Goal: Information Seeking & Learning: Check status

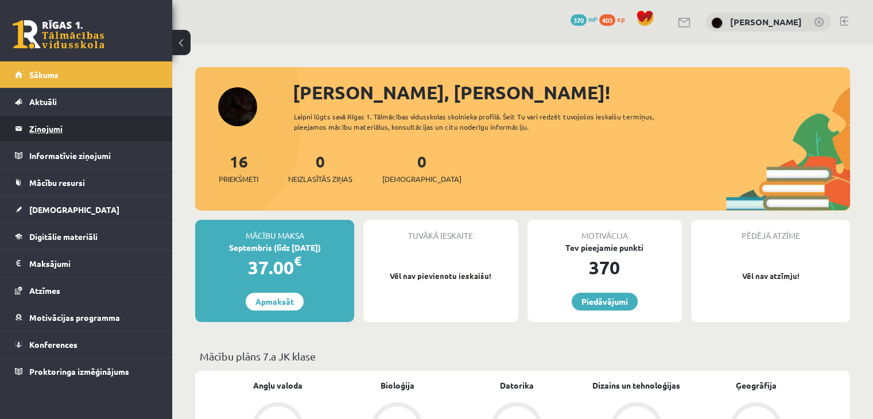
click at [53, 134] on legend "Ziņojumi 0" at bounding box center [93, 128] width 129 height 26
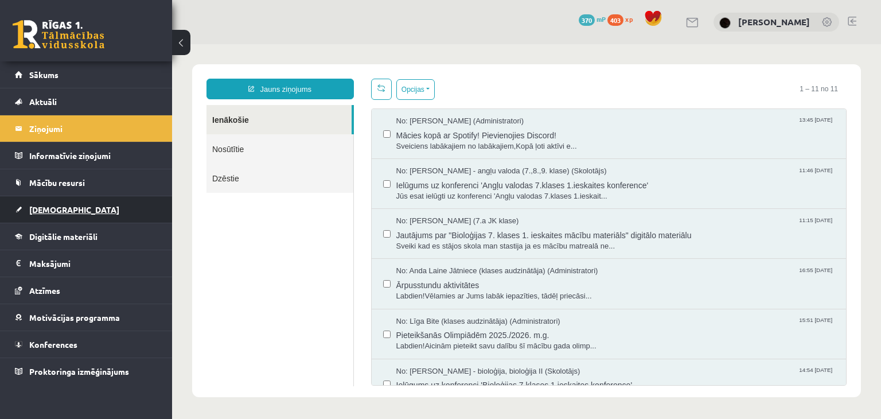
click at [51, 214] on link "[DEMOGRAPHIC_DATA]" at bounding box center [86, 209] width 143 height 26
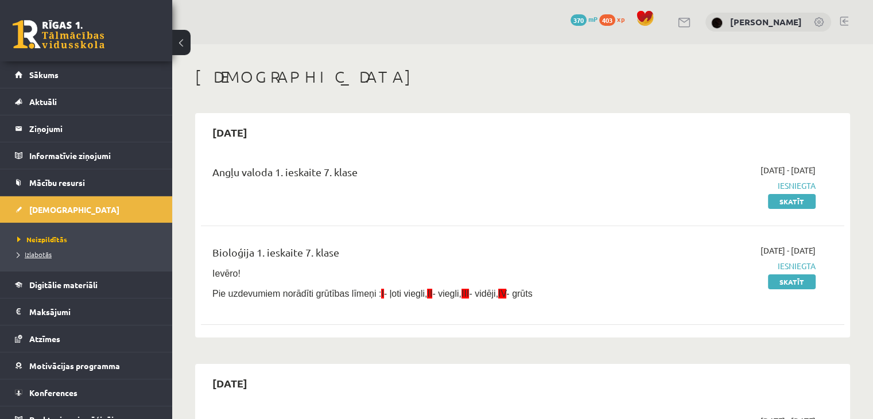
click at [38, 256] on span "Izlabotās" at bounding box center [34, 254] width 34 height 9
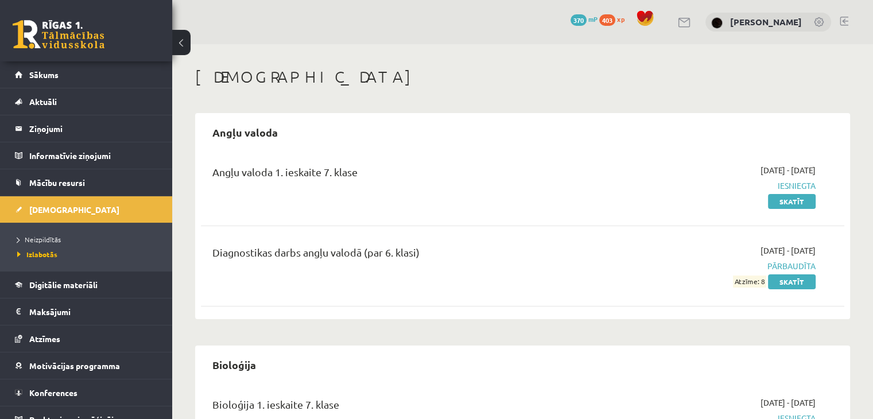
click at [654, 21] on span at bounding box center [644, 18] width 17 height 17
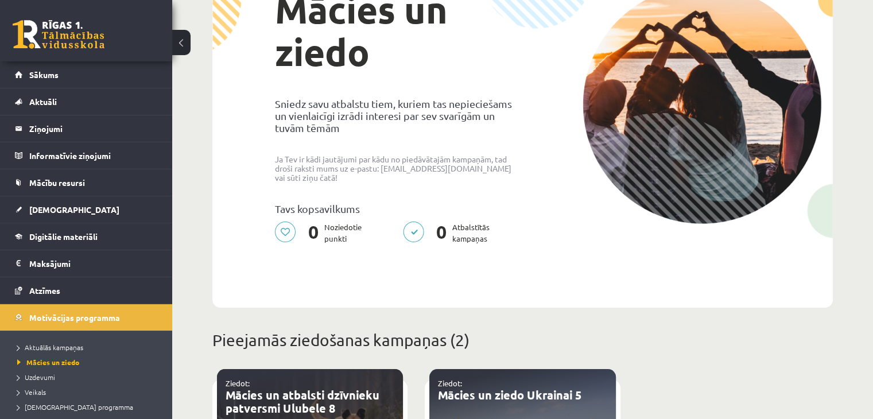
scroll to position [115, 0]
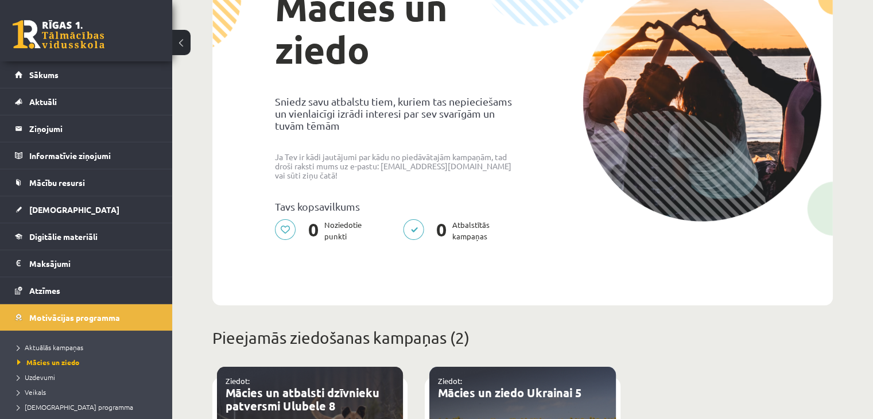
click at [289, 223] on p "0 Noziedotie punkti" at bounding box center [322, 230] width 94 height 23
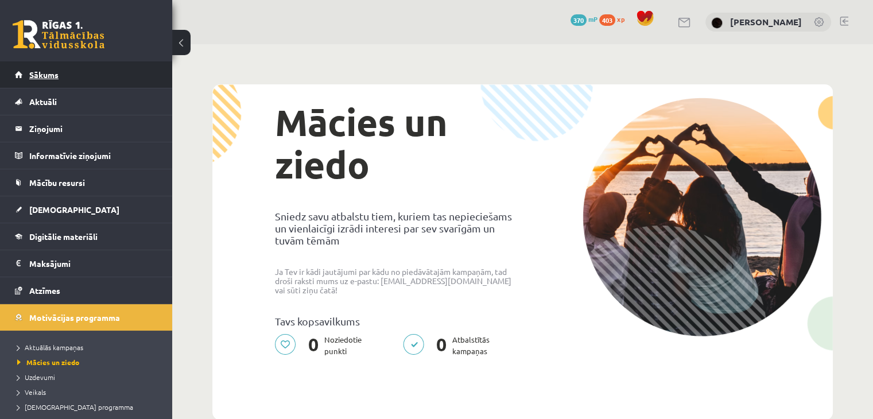
click at [76, 81] on link "Sākums" at bounding box center [86, 74] width 143 height 26
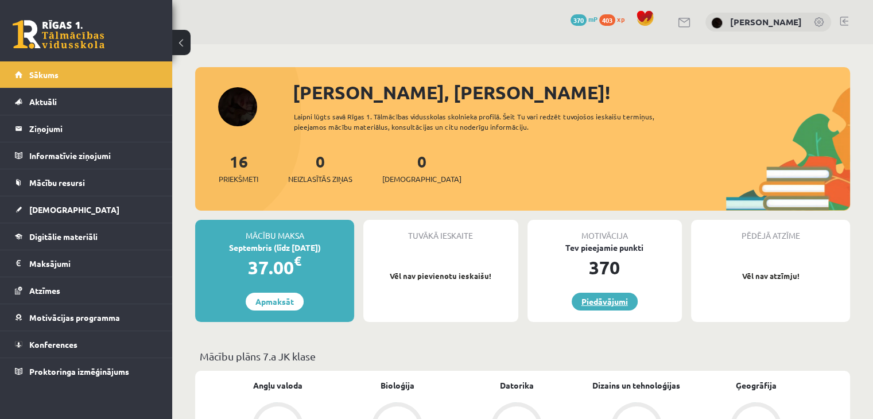
click at [577, 298] on link "Piedāvājumi" at bounding box center [605, 302] width 66 height 18
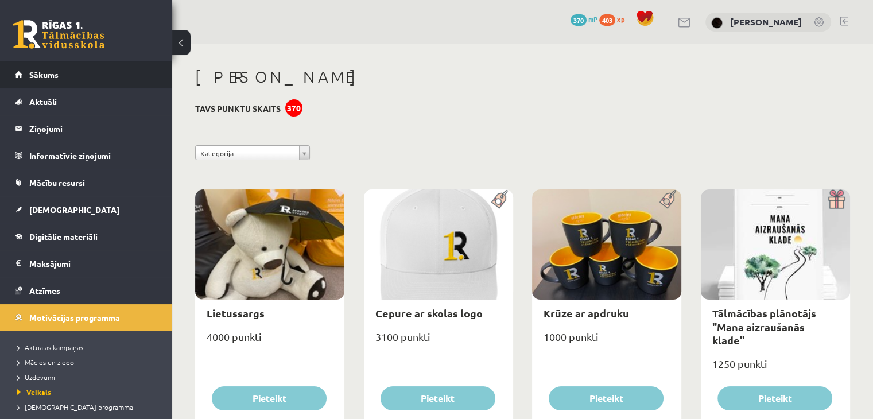
click at [119, 78] on link "Sākums" at bounding box center [86, 74] width 143 height 26
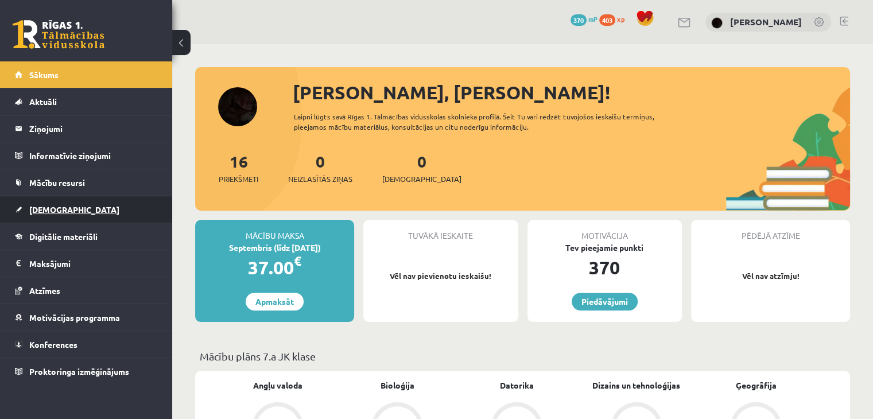
click at [25, 201] on link "[DEMOGRAPHIC_DATA]" at bounding box center [86, 209] width 143 height 26
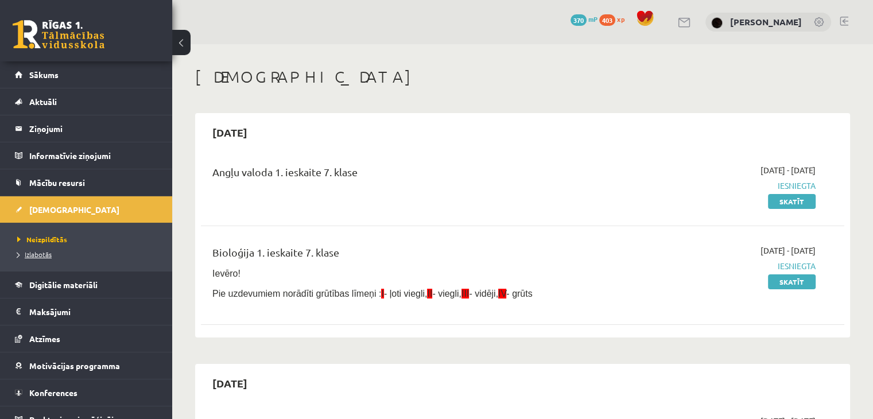
click at [63, 249] on link "Izlabotās" at bounding box center [88, 254] width 143 height 10
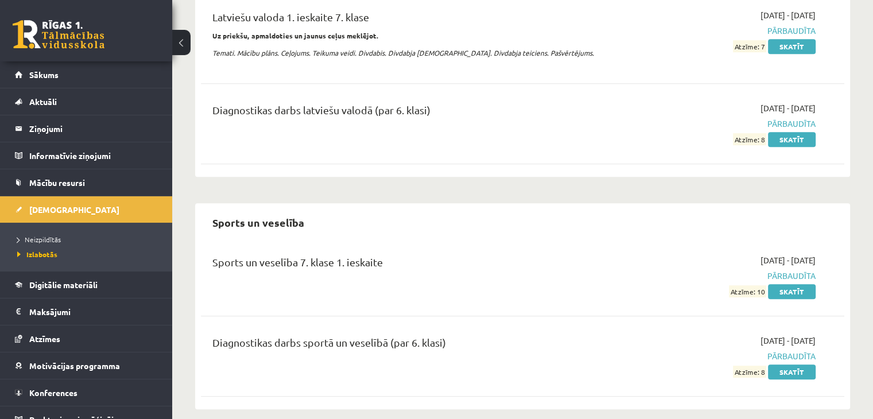
scroll to position [650, 0]
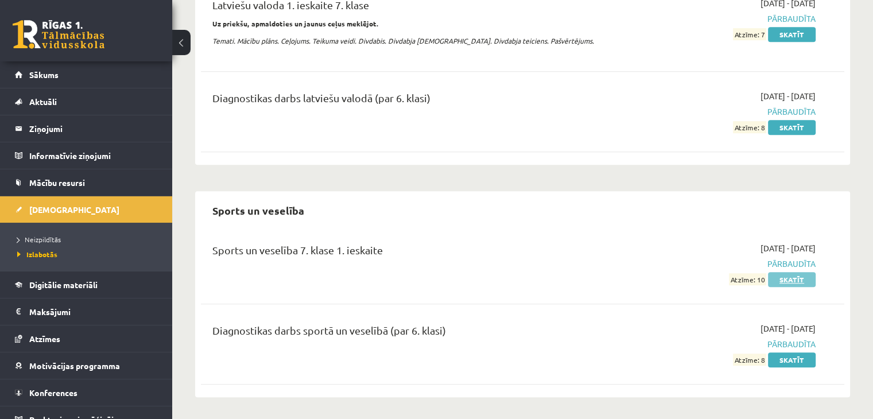
click at [800, 278] on link "Skatīt" at bounding box center [792, 279] width 48 height 15
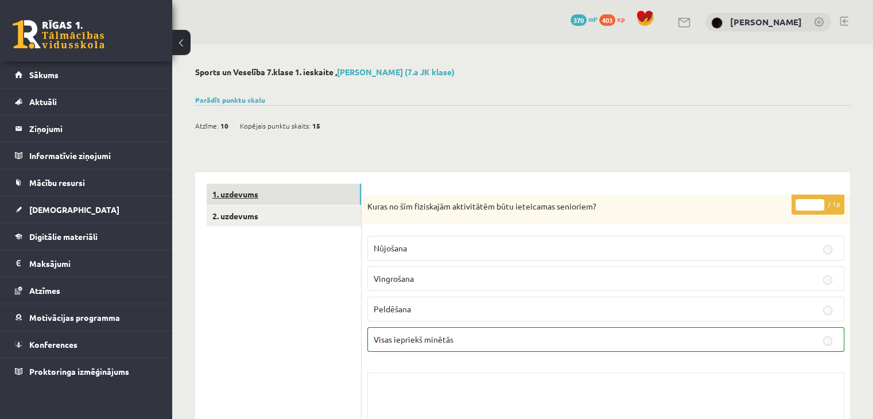
click at [315, 195] on link "1. uzdevums" at bounding box center [284, 194] width 154 height 21
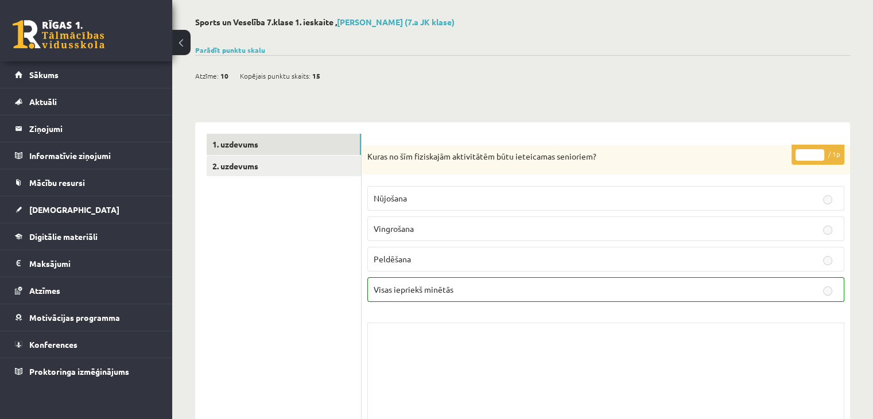
scroll to position [17, 0]
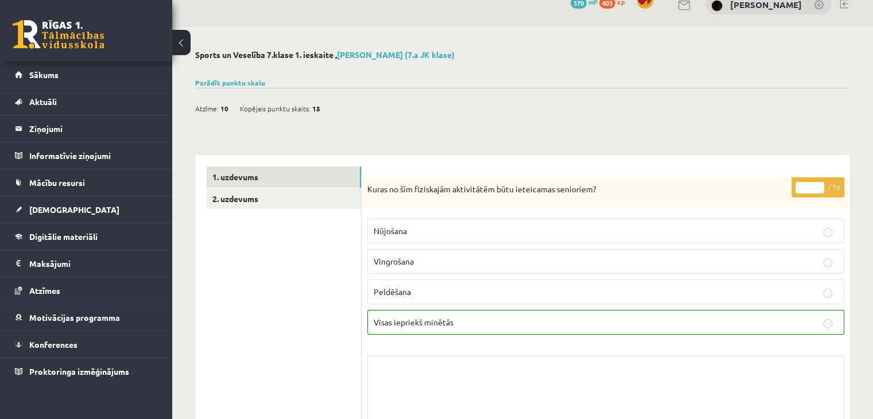
click at [321, 205] on link "2. uzdevums" at bounding box center [284, 198] width 154 height 21
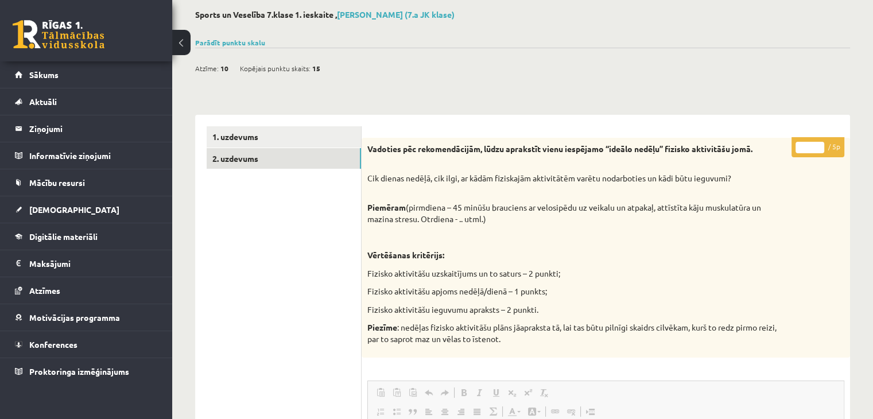
scroll to position [0, 0]
